Goal: Information Seeking & Learning: Learn about a topic

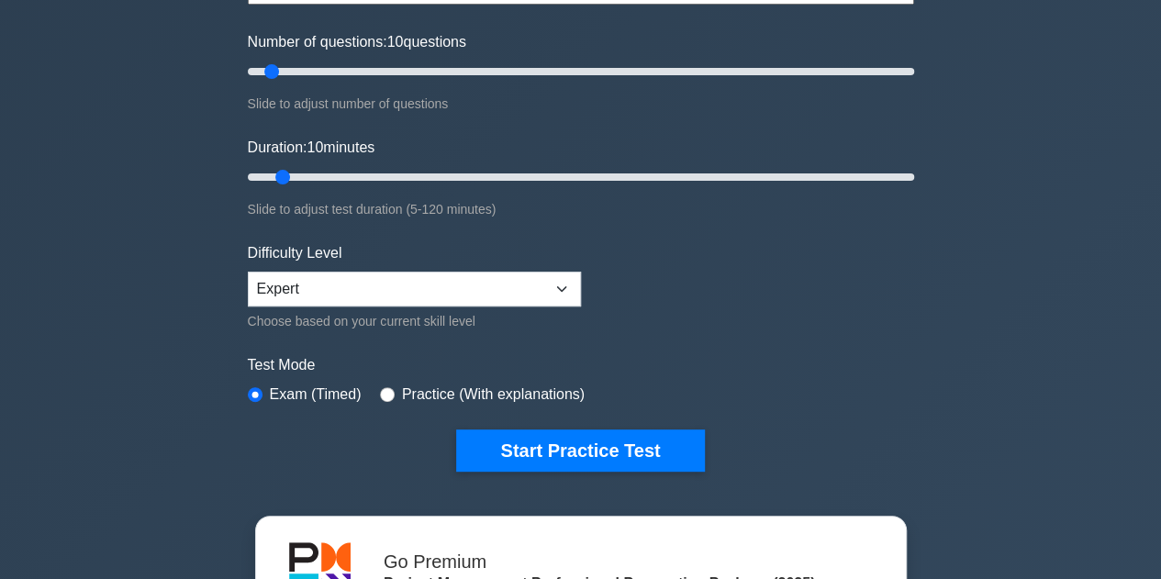
scroll to position [367, 0]
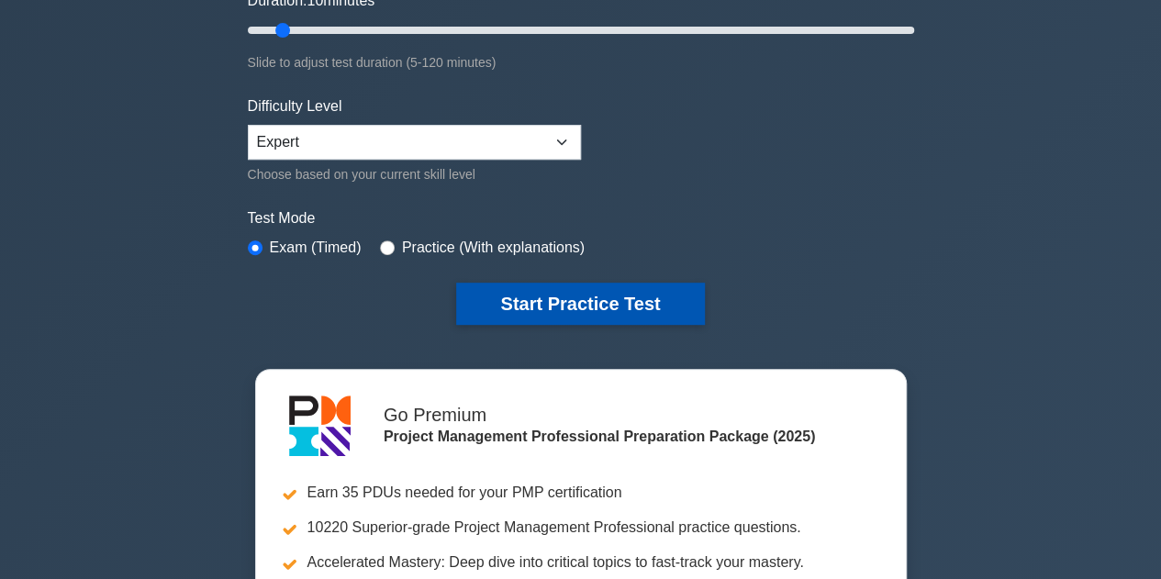
click at [564, 300] on button "Start Practice Test" at bounding box center [580, 304] width 248 height 42
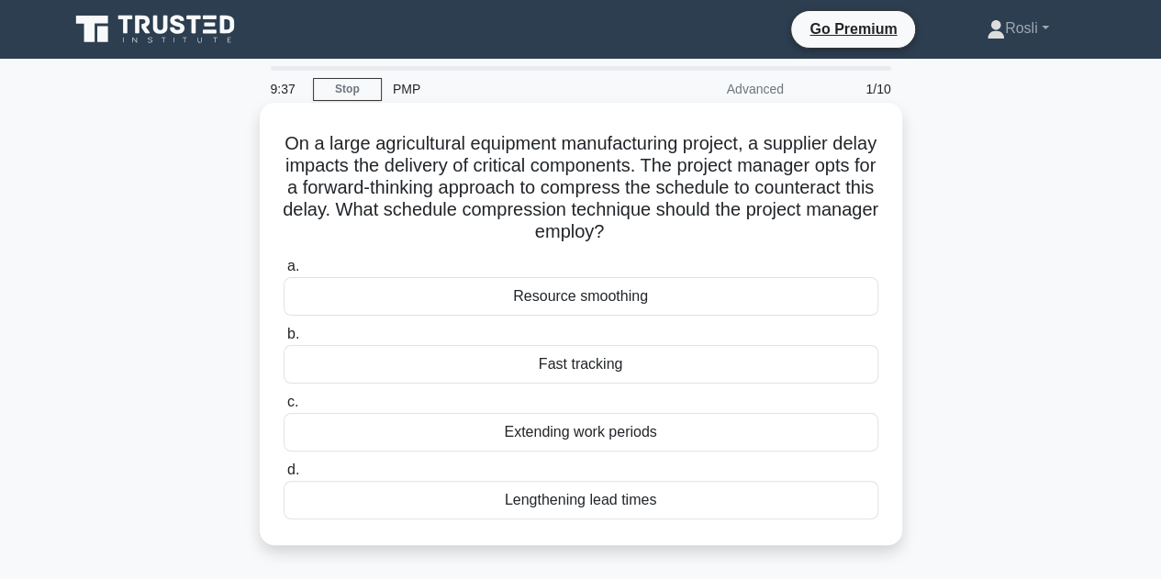
click at [595, 367] on div "Fast tracking" at bounding box center [581, 364] width 595 height 39
click at [284, 341] on input "b. Fast tracking" at bounding box center [284, 335] width 0 height 12
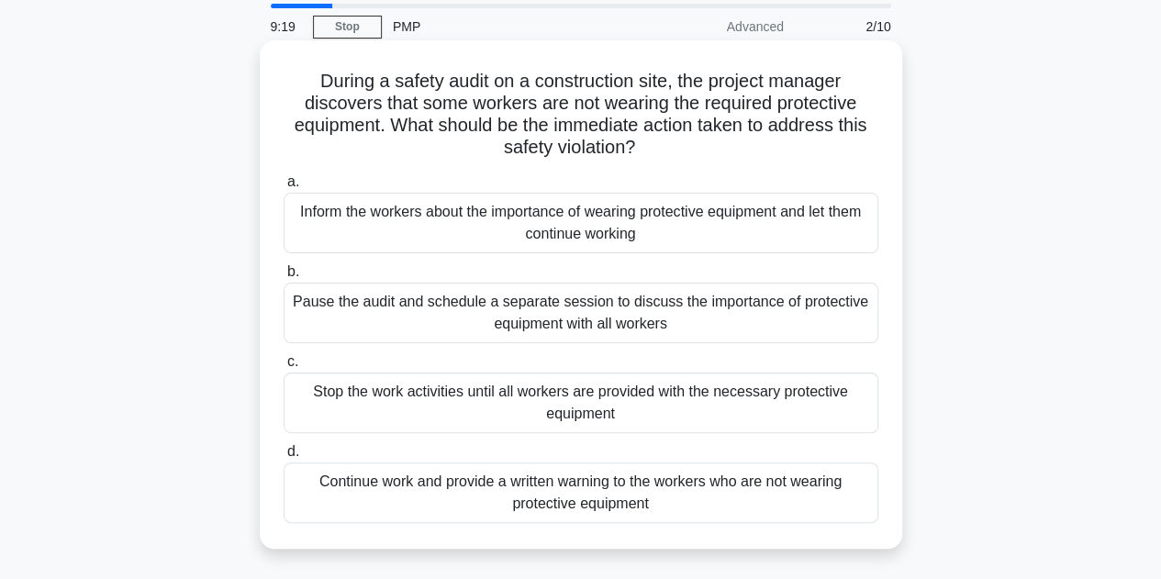
scroll to position [92, 0]
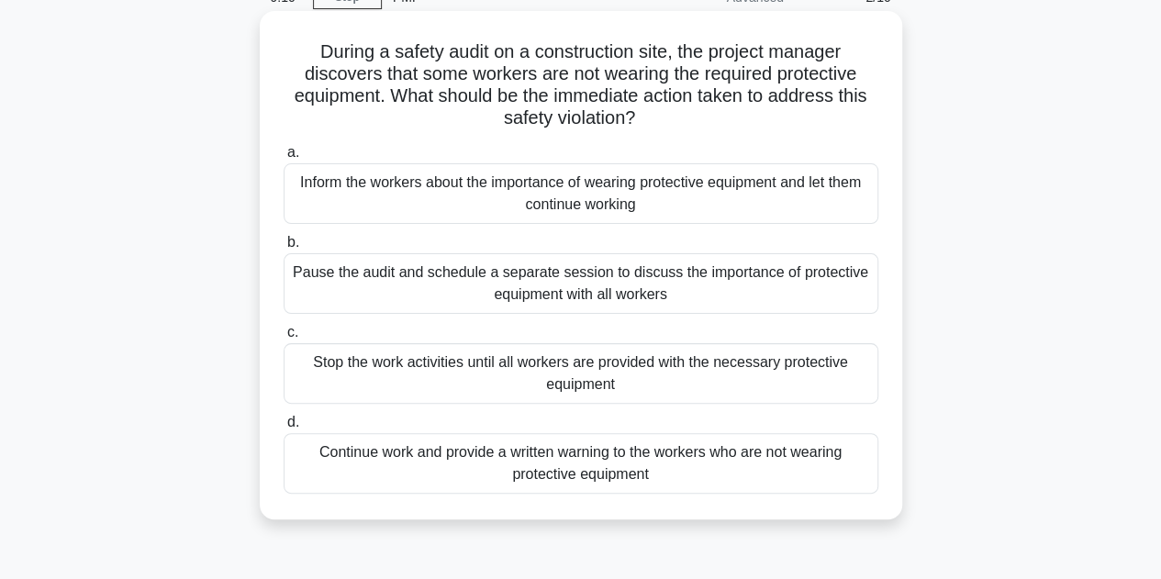
click at [697, 377] on div "Stop the work activities until all workers are provided with the necessary prot…" at bounding box center [581, 373] width 595 height 61
click at [284, 339] on input "c. Stop the work activities until all workers are provided with the necessary p…" at bounding box center [284, 333] width 0 height 12
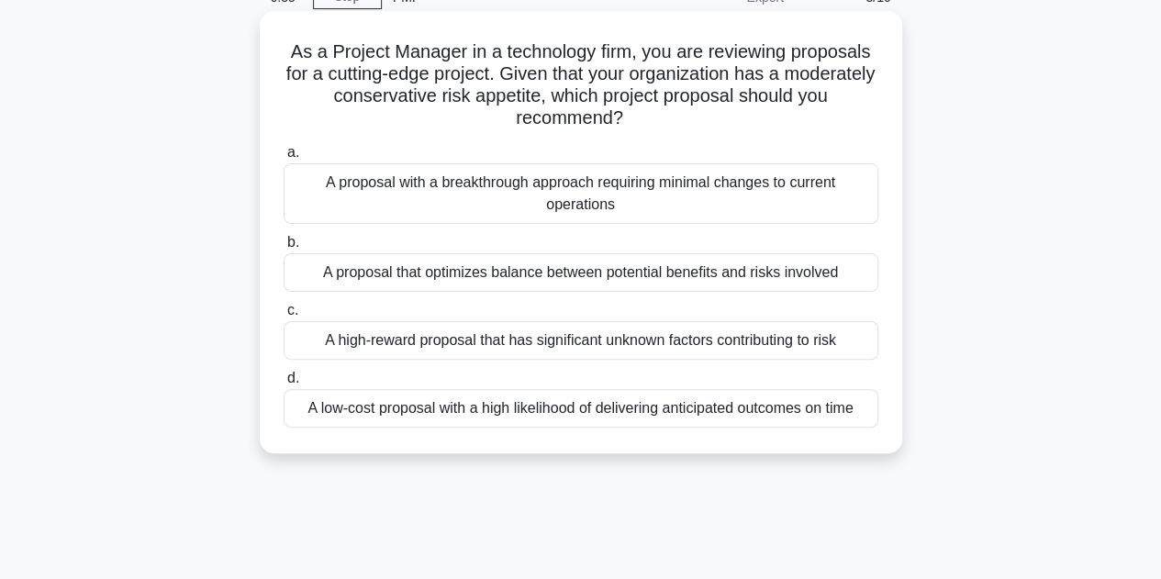
click at [518, 277] on div "A proposal that optimizes balance between potential benefits and risks involved" at bounding box center [581, 272] width 595 height 39
click at [284, 249] on input "b. A proposal that optimizes balance between potential benefits and risks invol…" at bounding box center [284, 243] width 0 height 12
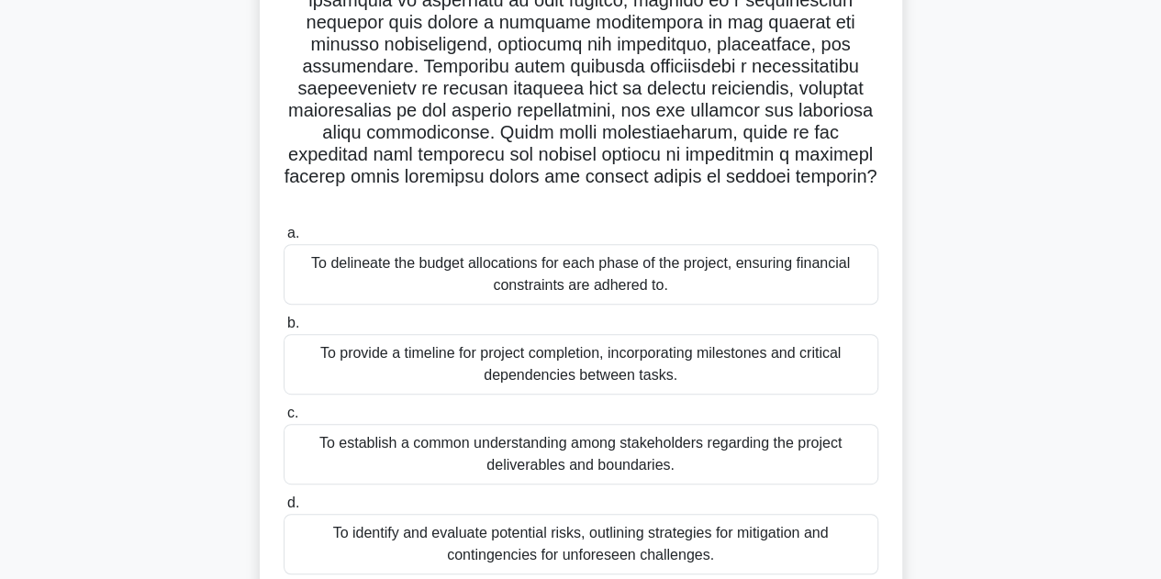
scroll to position [367, 0]
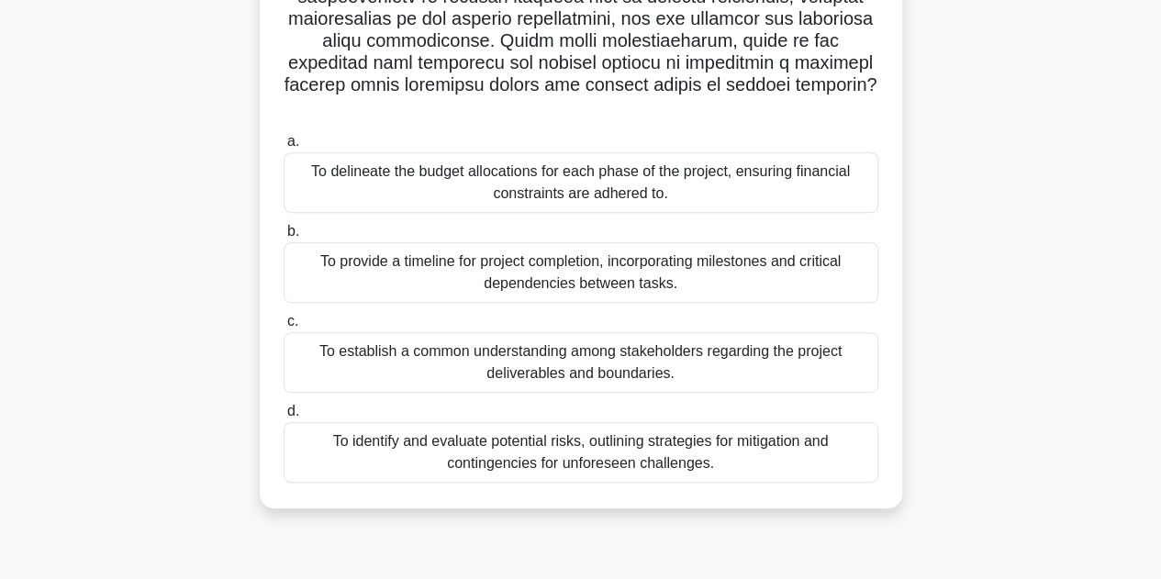
click at [505, 342] on div "To establish a common understanding among stakeholders regarding the project de…" at bounding box center [581, 362] width 595 height 61
click at [284, 328] on input "c. To establish a common understanding among stakeholders regarding the project…" at bounding box center [284, 322] width 0 height 12
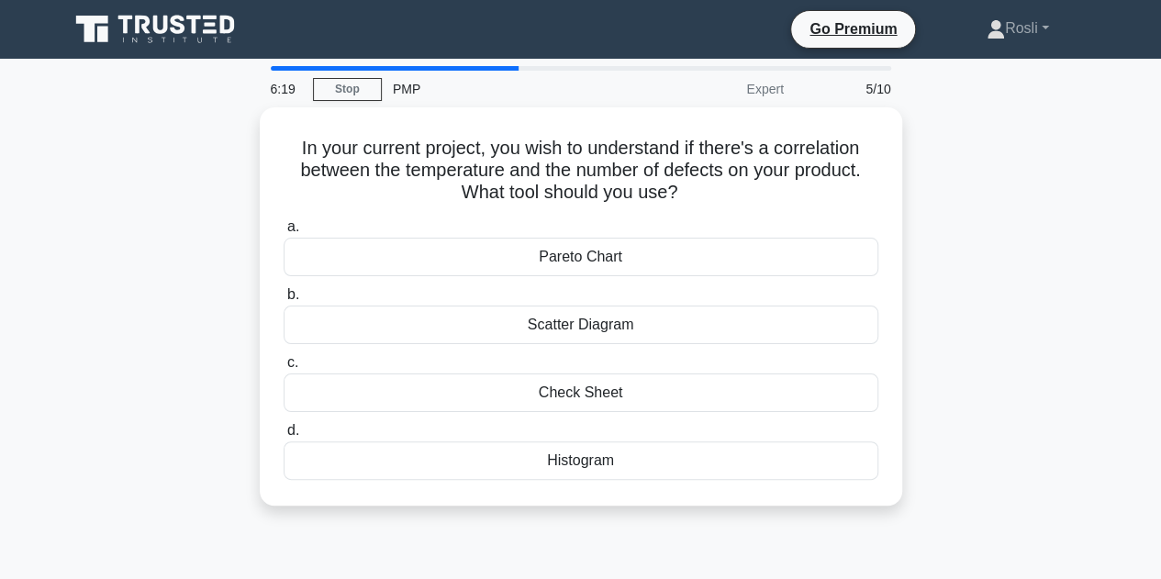
scroll to position [92, 0]
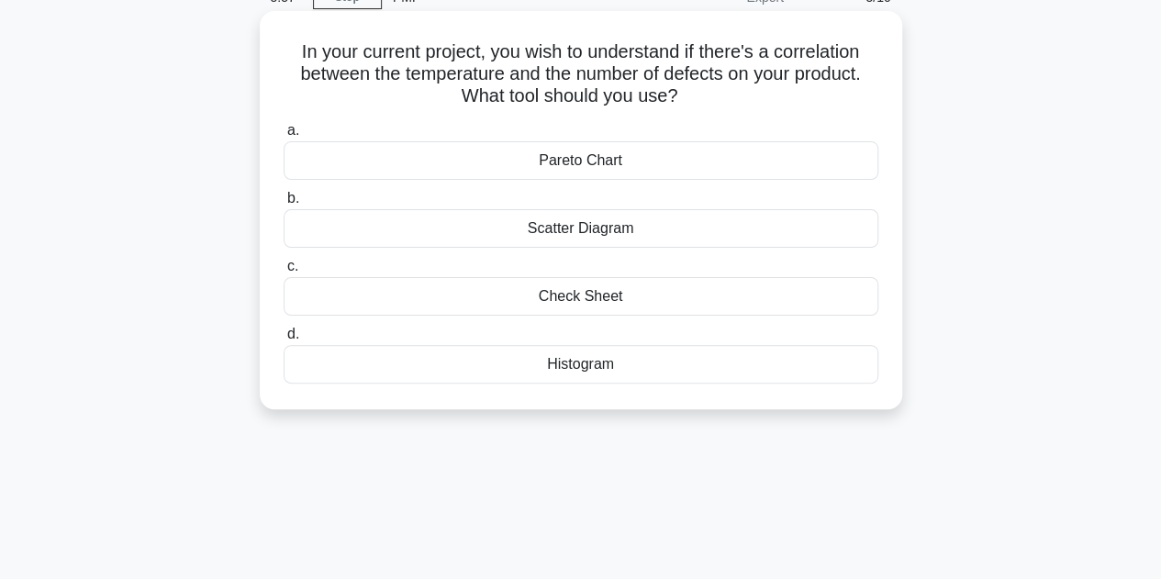
click at [648, 295] on div "Check Sheet" at bounding box center [581, 296] width 595 height 39
click at [284, 273] on input "c. Check Sheet" at bounding box center [284, 267] width 0 height 12
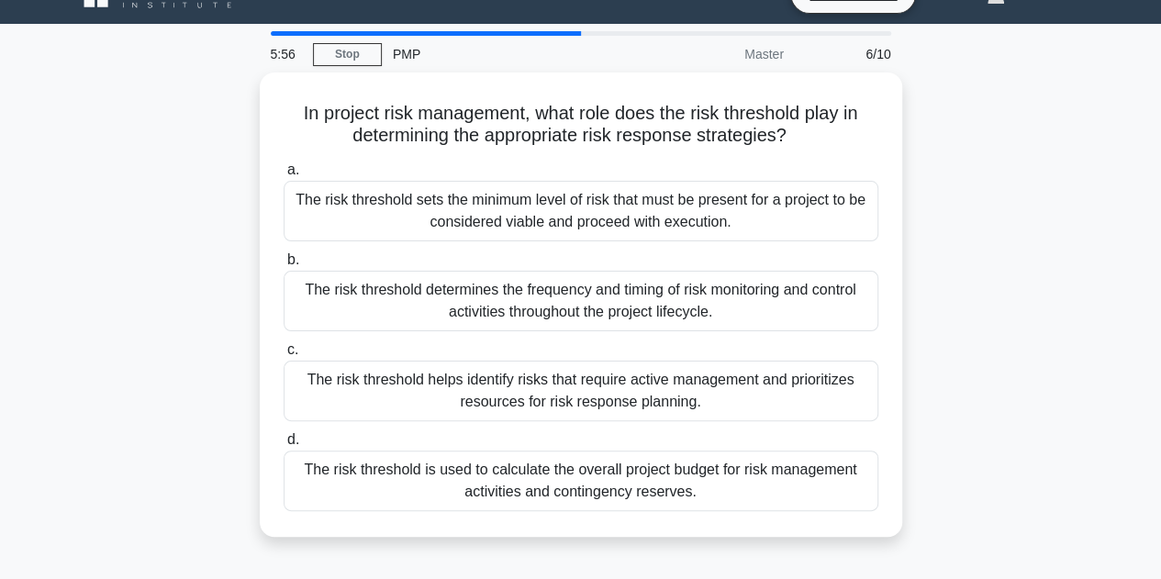
scroll to position [0, 0]
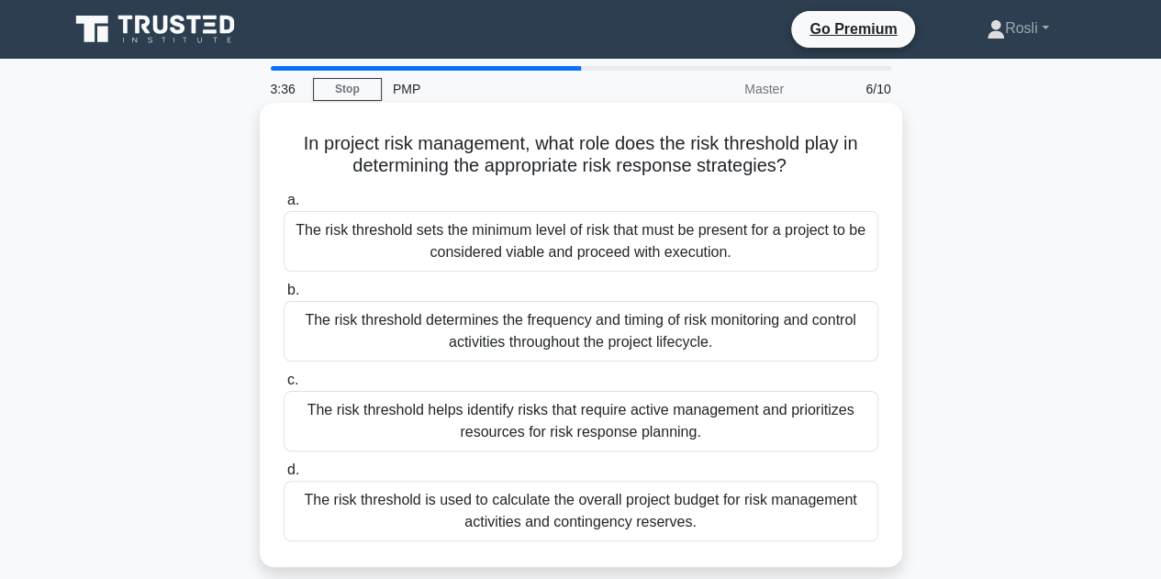
click at [644, 416] on div "The risk threshold helps identify risks that require active management and prio…" at bounding box center [581, 421] width 595 height 61
click at [284, 386] on input "c. The risk threshold helps identify risks that require active management and p…" at bounding box center [284, 381] width 0 height 12
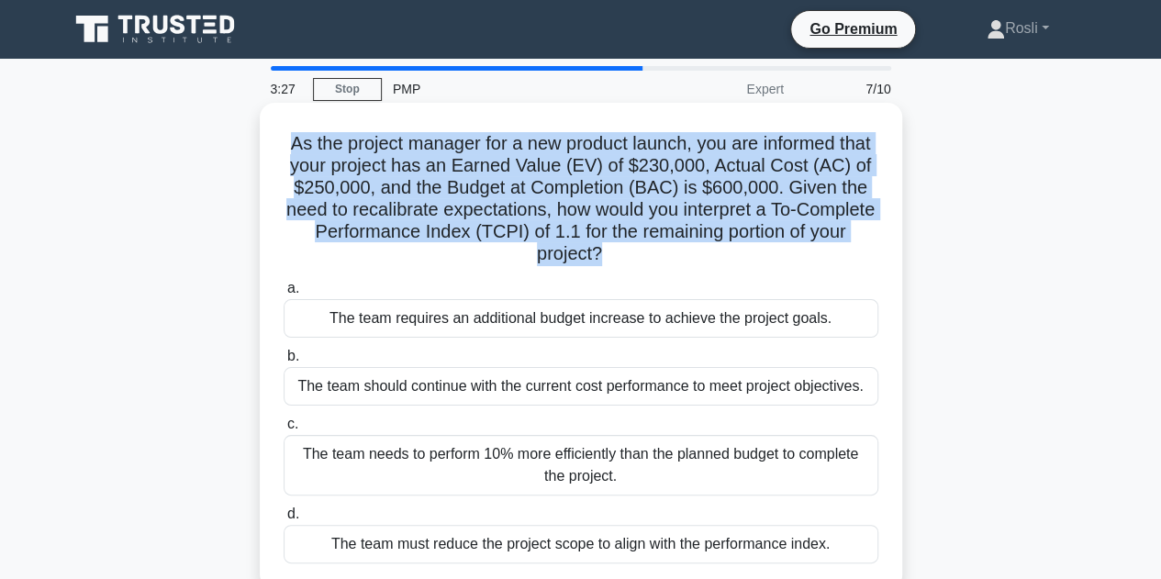
drag, startPoint x: 299, startPoint y: 142, endPoint x: 621, endPoint y: 259, distance: 342.7
click at [621, 259] on h5 "As the project manager for a new product launch, you are informed that your pro…" at bounding box center [581, 199] width 599 height 134
copy h5 "As the project manager for a new product launch, you are informed that your pro…"
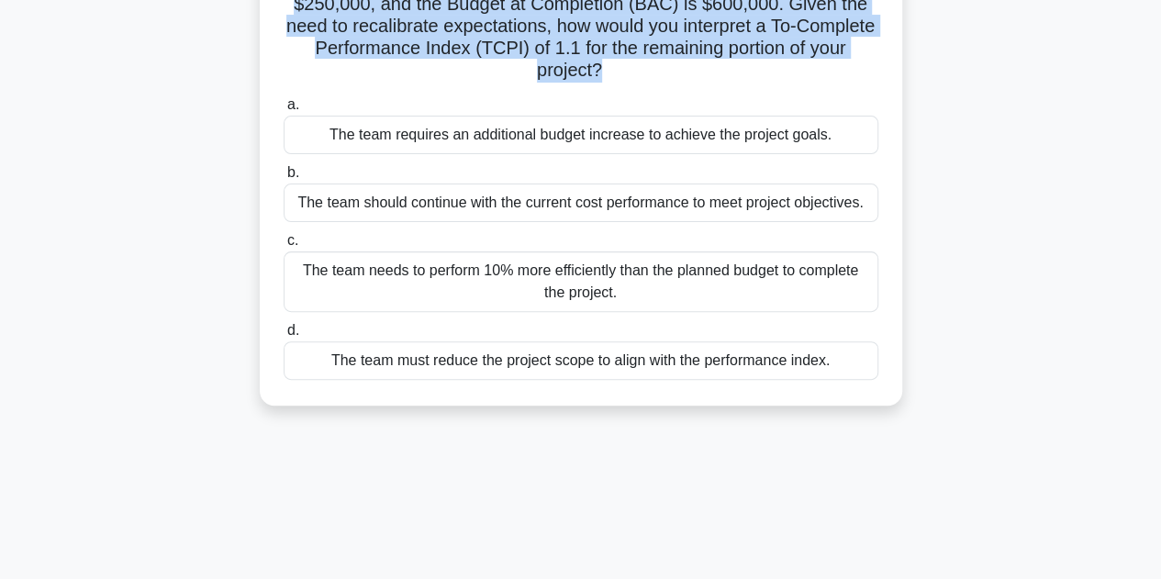
scroll to position [92, 0]
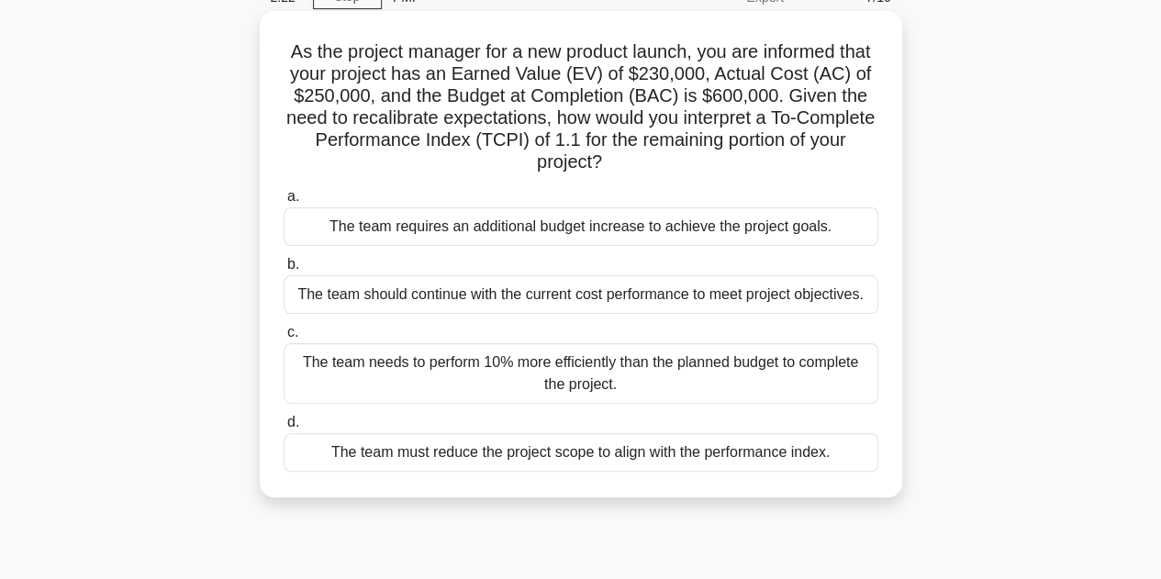
click at [521, 381] on div "The team needs to perform 10% more efficiently than the planned budget to compl…" at bounding box center [581, 373] width 595 height 61
click at [284, 339] on input "c. The team needs to perform 10% more efficiently than the planned budget to co…" at bounding box center [284, 333] width 0 height 12
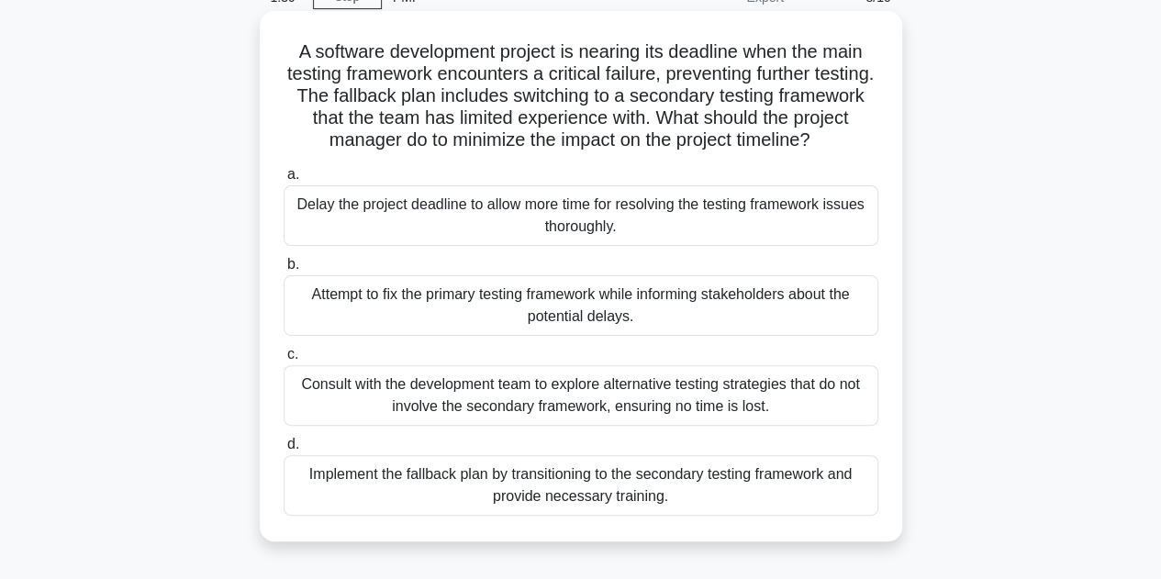
click at [757, 390] on div "Consult with the development team to explore alternative testing strategies tha…" at bounding box center [581, 395] width 595 height 61
click at [284, 361] on input "c. Consult with the development team to explore alternative testing strategies …" at bounding box center [284, 355] width 0 height 12
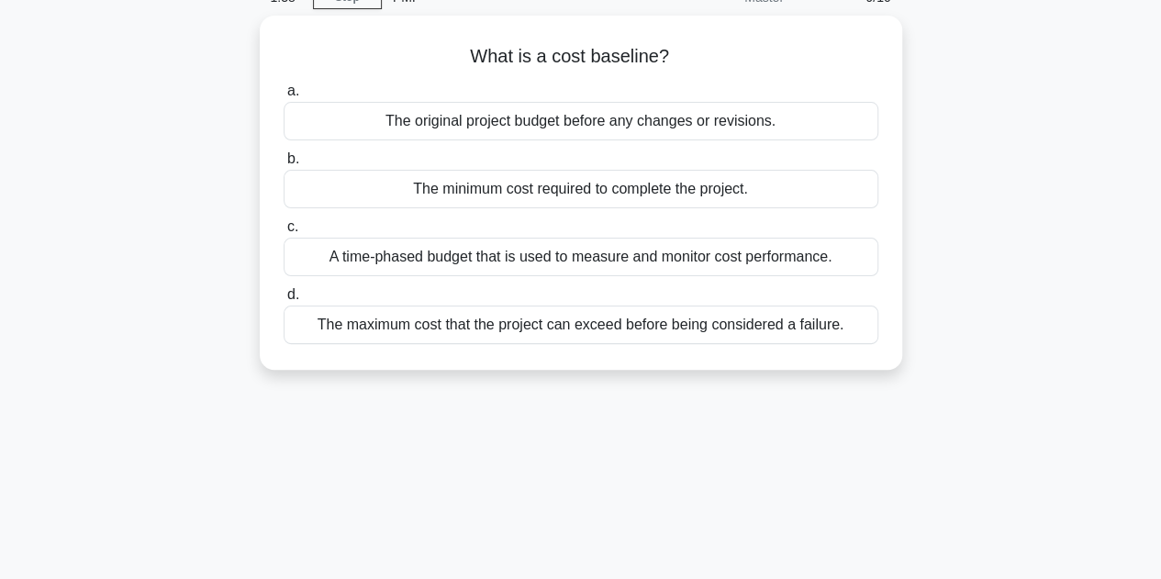
scroll to position [0, 0]
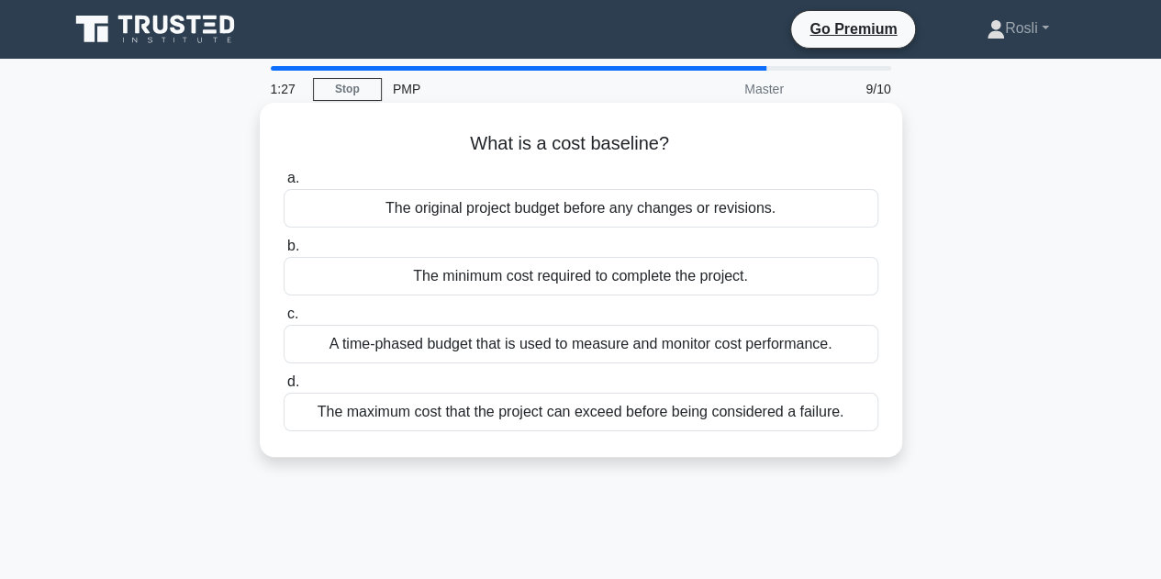
click at [717, 273] on div "The minimum cost required to complete the project." at bounding box center [581, 276] width 595 height 39
click at [284, 252] on input "b. The minimum cost required to complete the project." at bounding box center [284, 247] width 0 height 12
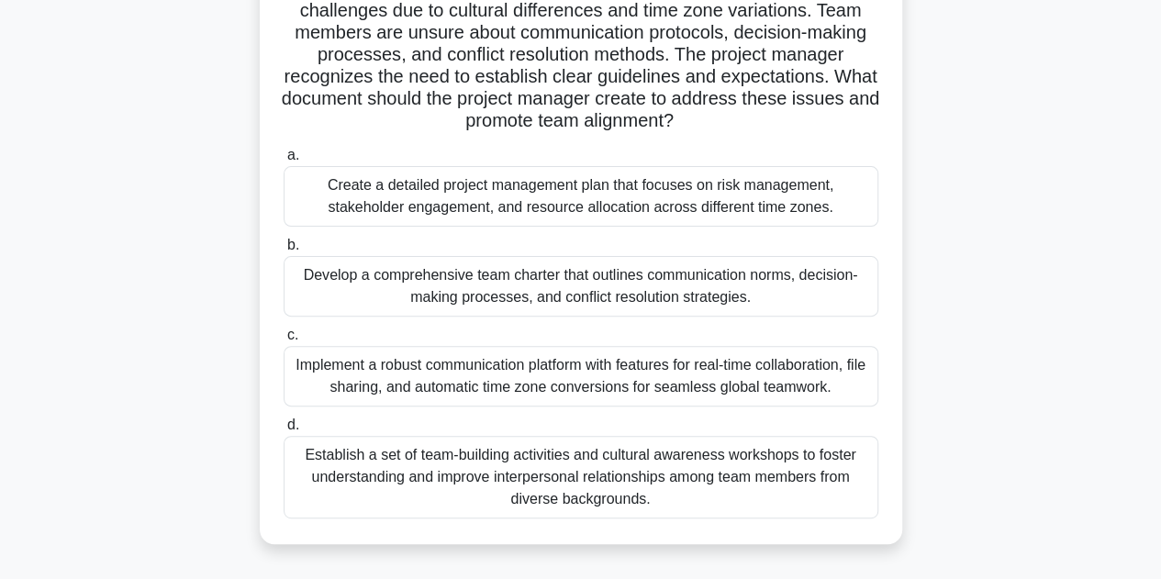
scroll to position [184, 0]
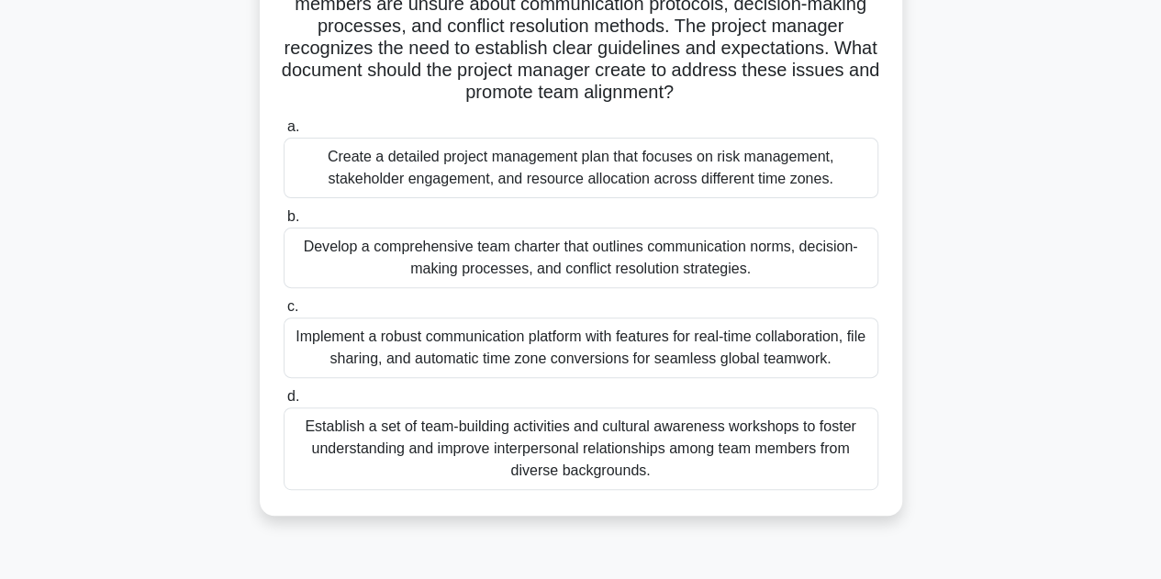
click at [570, 447] on div "Establish a set of team-building activities and cultural awareness workshops to…" at bounding box center [581, 449] width 595 height 83
click at [284, 403] on input "d. Establish a set of team-building activities and cultural awareness workshops…" at bounding box center [284, 397] width 0 height 12
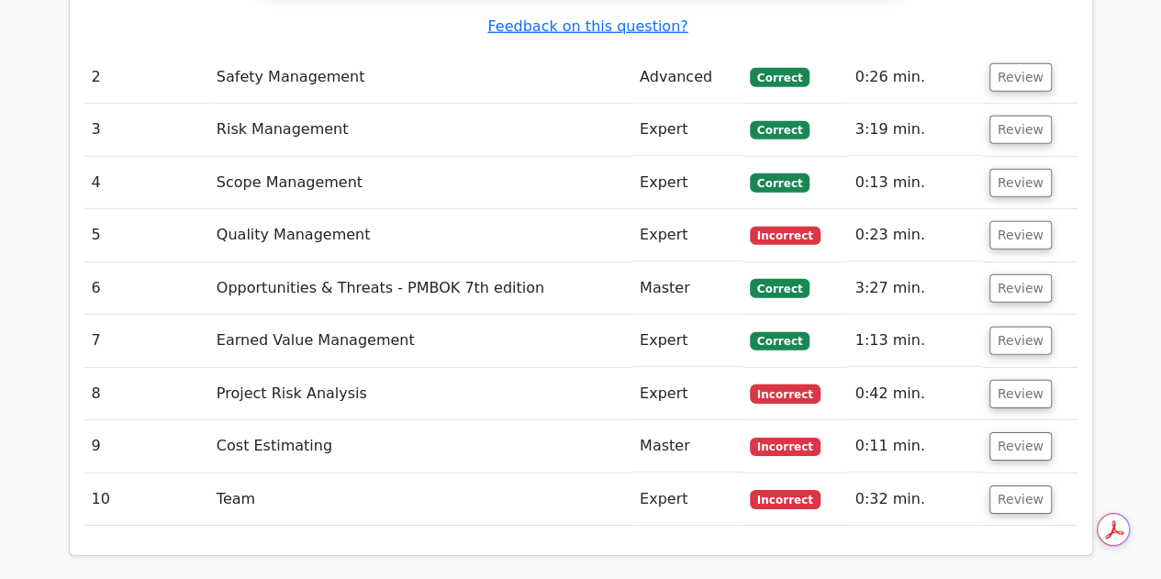
scroll to position [2570, 0]
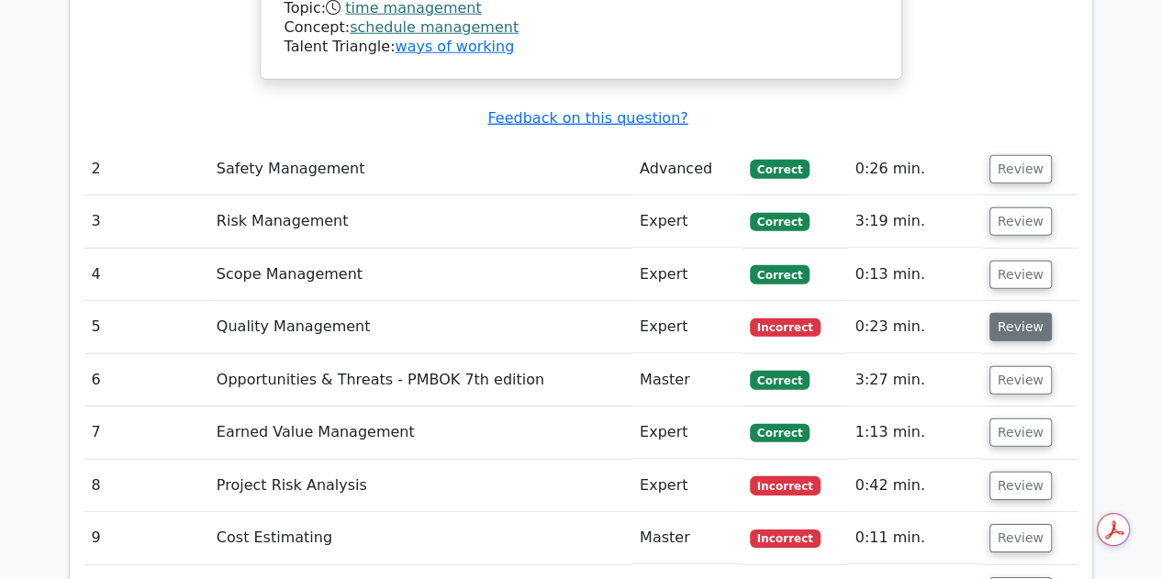
click at [1020, 313] on button "Review" at bounding box center [1021, 327] width 62 height 28
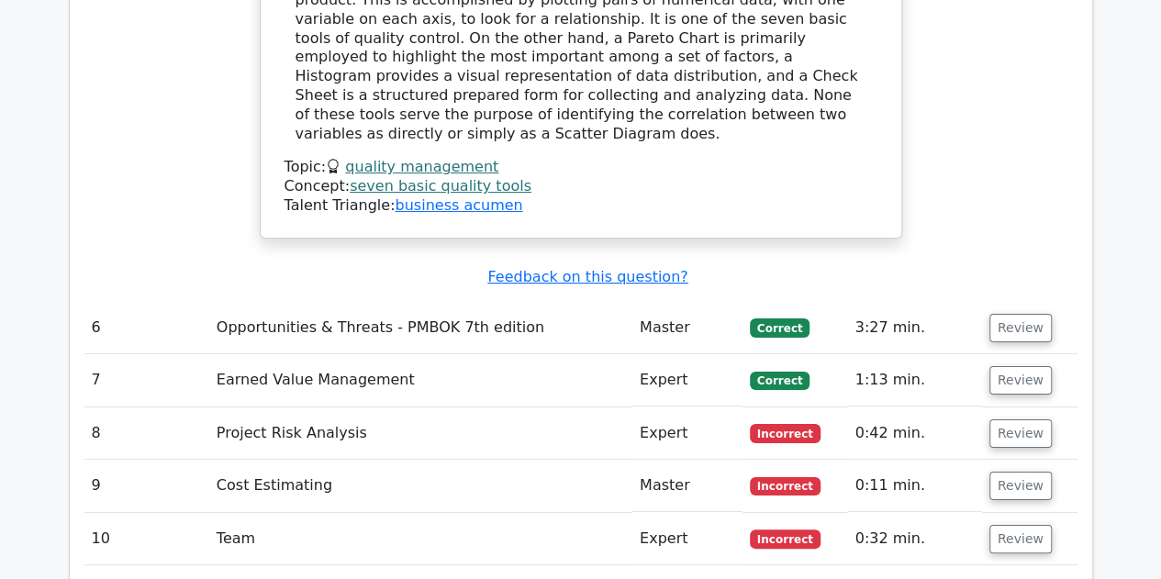
scroll to position [3397, 0]
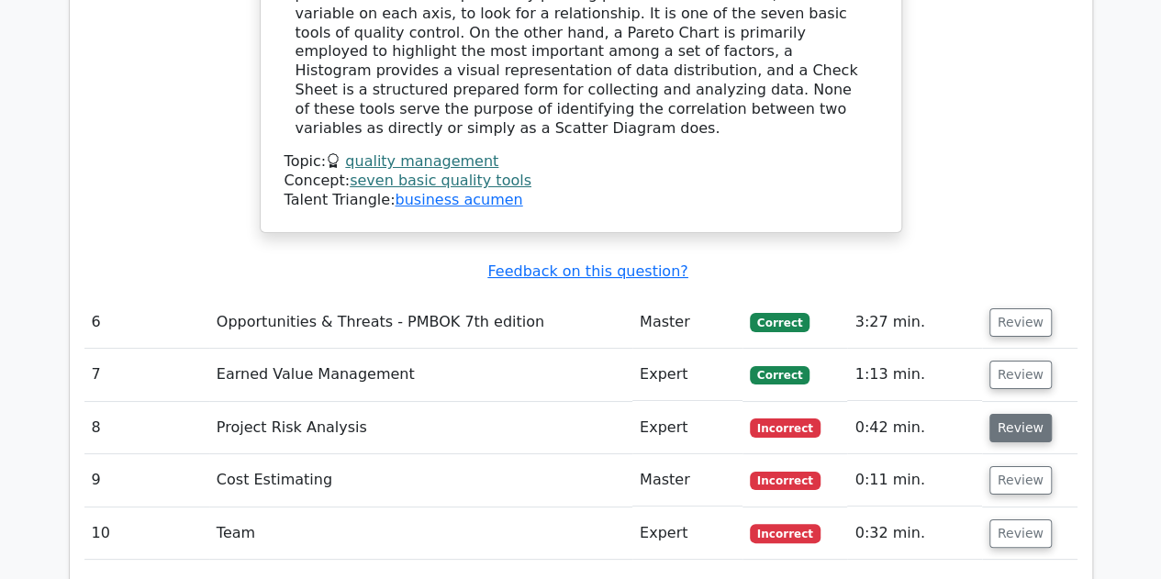
click at [1025, 414] on button "Review" at bounding box center [1021, 428] width 62 height 28
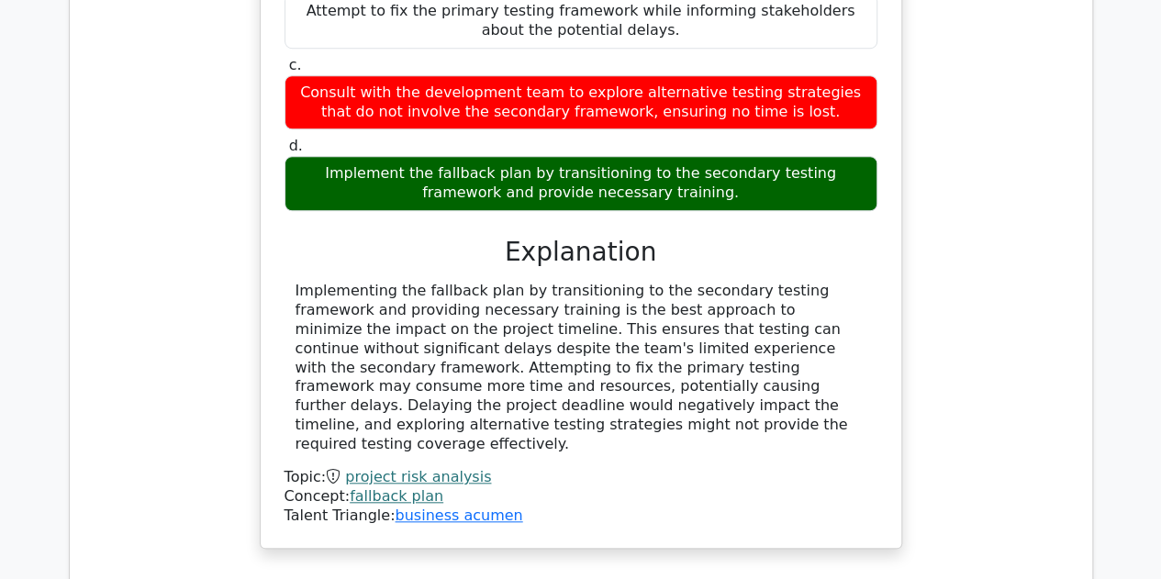
scroll to position [4315, 0]
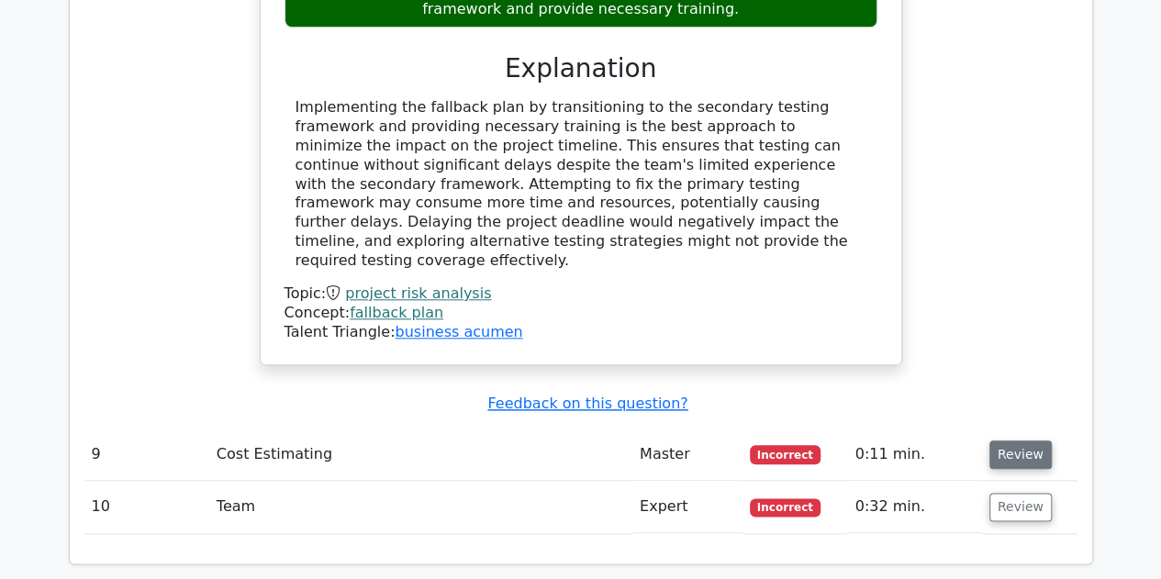
click at [1023, 441] on button "Review" at bounding box center [1021, 455] width 62 height 28
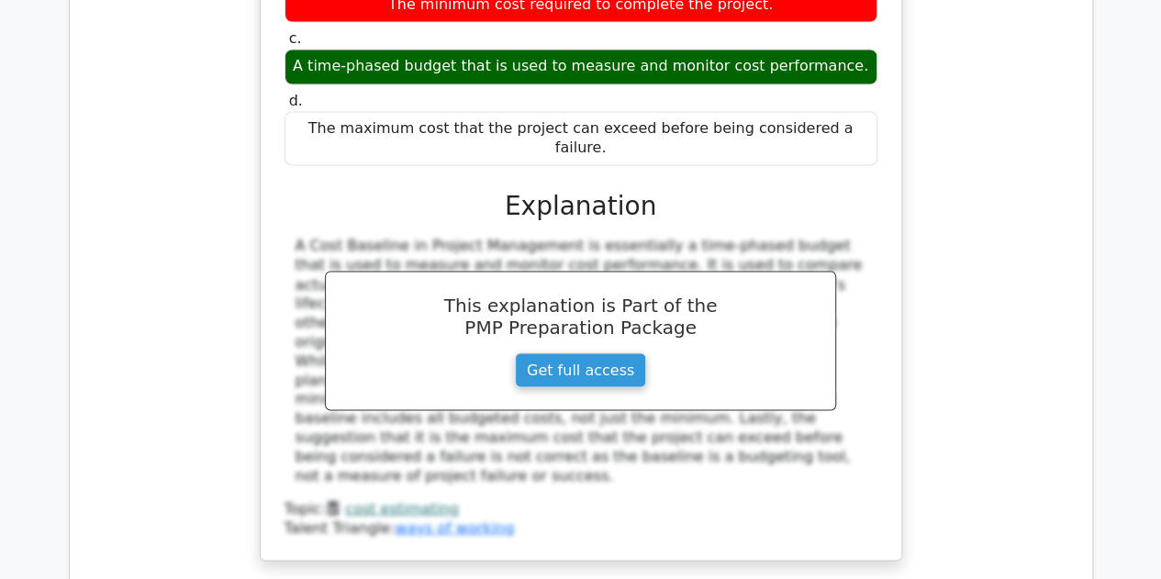
scroll to position [5141, 0]
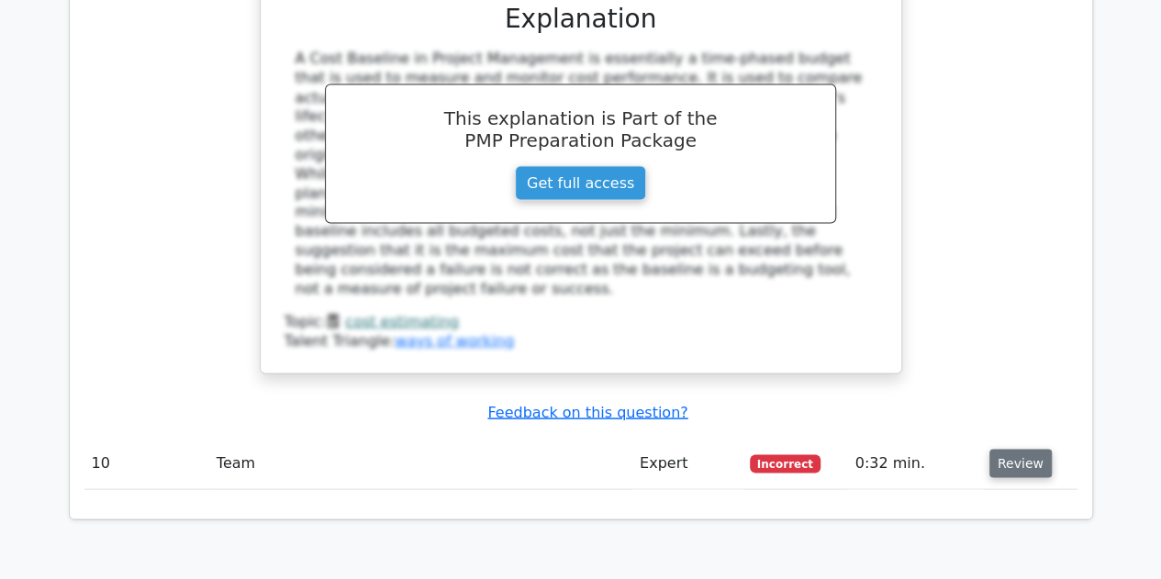
click at [1032, 449] on button "Review" at bounding box center [1021, 463] width 62 height 28
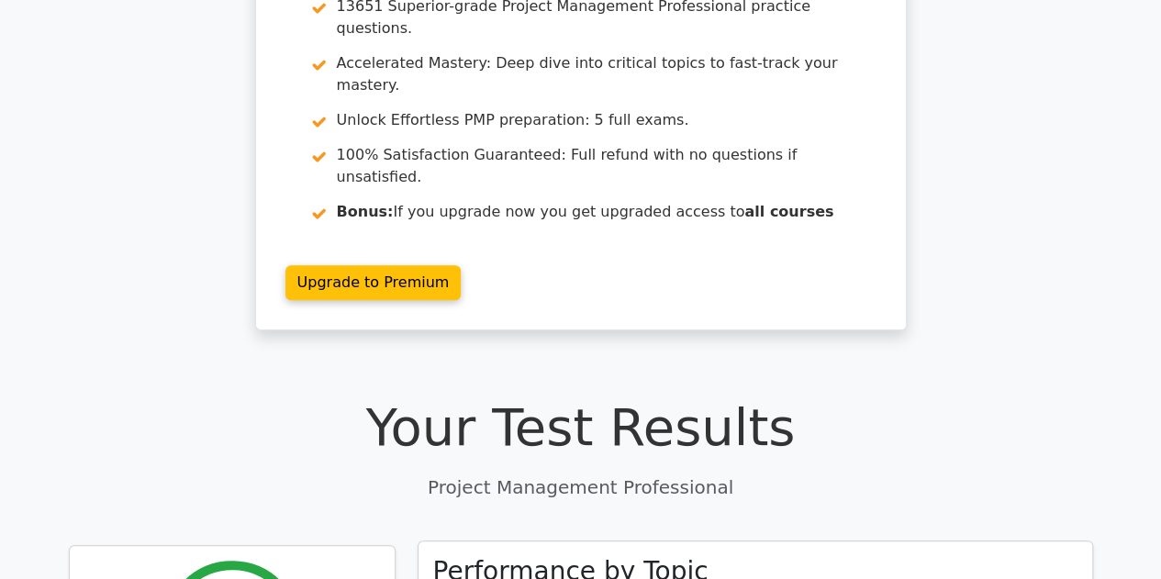
scroll to position [0, 0]
